Goal: Task Accomplishment & Management: Use online tool/utility

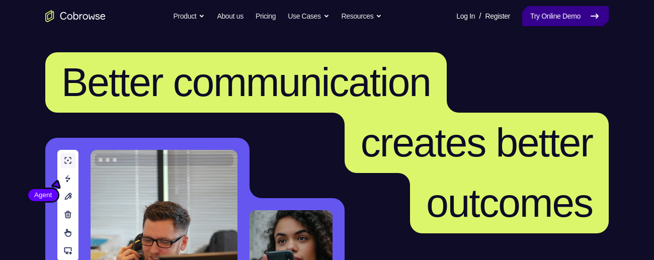
click at [584, 14] on link "Try Online Demo" at bounding box center [566, 16] width 87 height 20
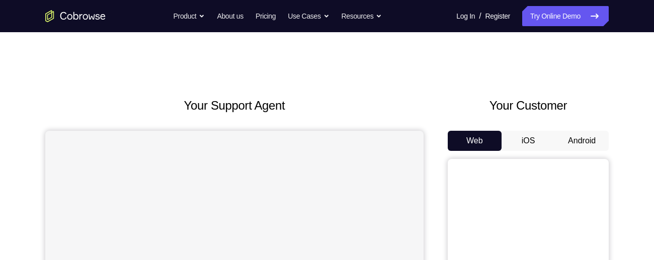
click at [593, 103] on h2 "Your Customer" at bounding box center [528, 106] width 161 height 18
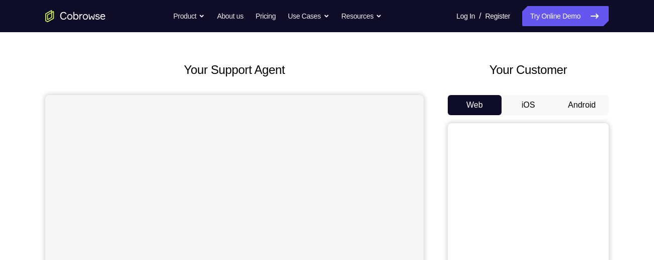
click at [588, 103] on button "Android" at bounding box center [582, 105] width 54 height 20
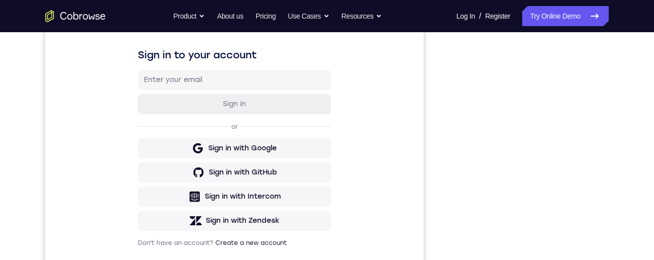
scroll to position [112, 0]
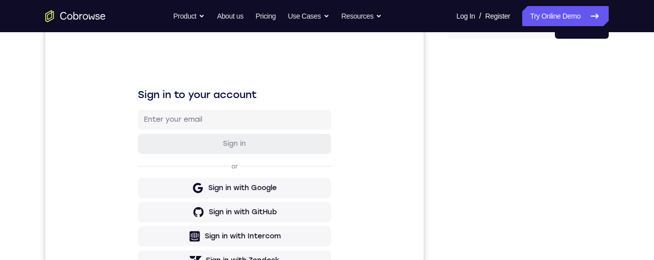
click at [608, 194] on div at bounding box center [528, 202] width 161 height 310
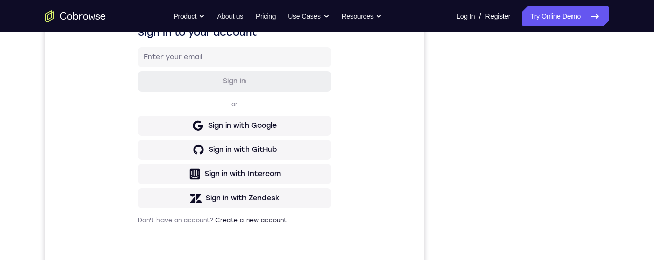
scroll to position [0, 0]
